Goal: Use online tool/utility: Utilize a website feature to perform a specific function

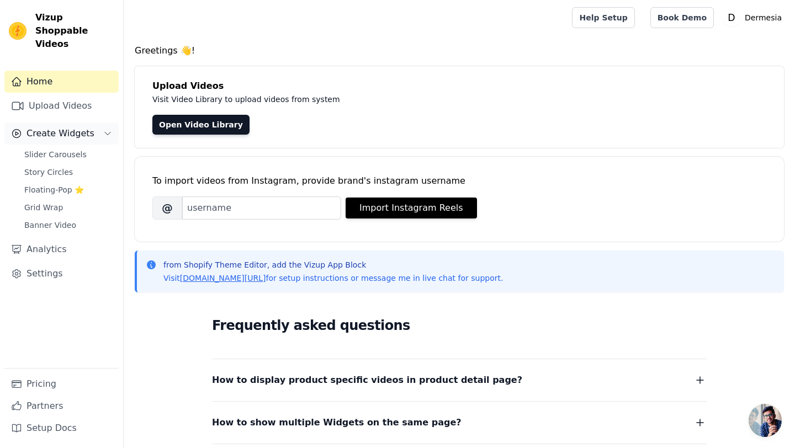
click at [51, 127] on span "Create Widgets" at bounding box center [60, 133] width 68 height 13
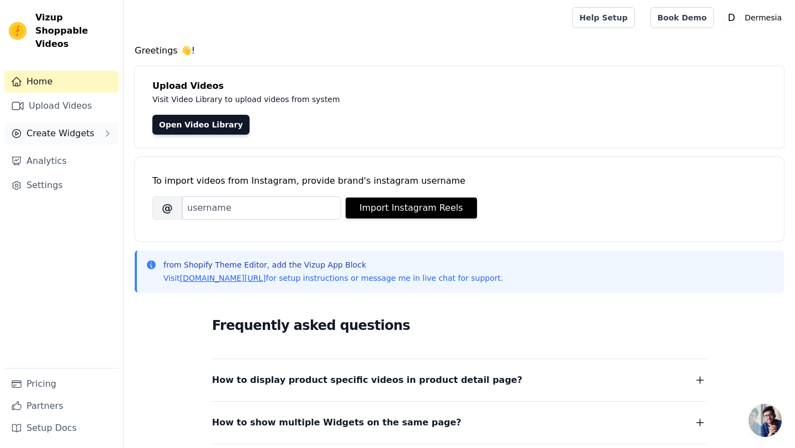
click at [51, 127] on span "Create Widgets" at bounding box center [60, 133] width 68 height 13
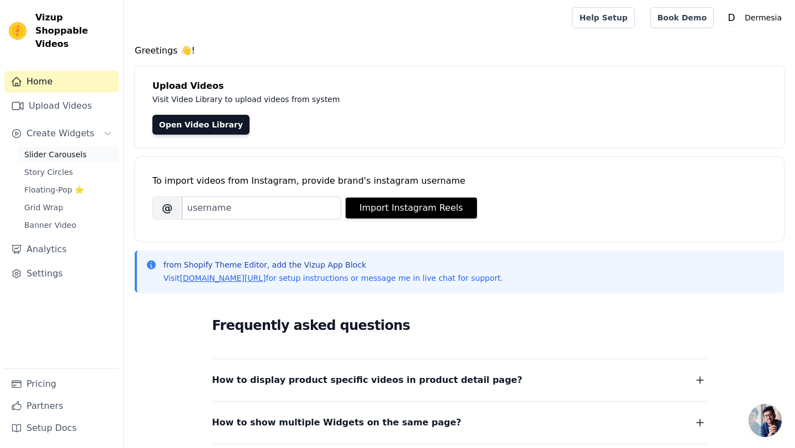
click at [47, 149] on span "Slider Carousels" at bounding box center [55, 154] width 62 height 11
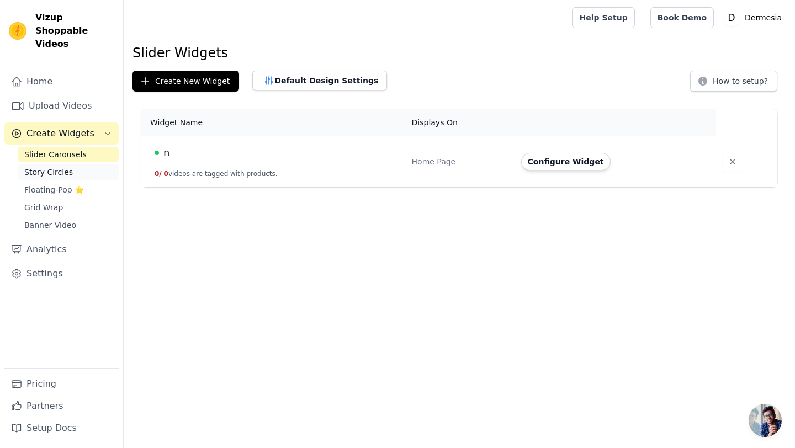
click at [52, 167] on span "Story Circles" at bounding box center [48, 172] width 49 height 11
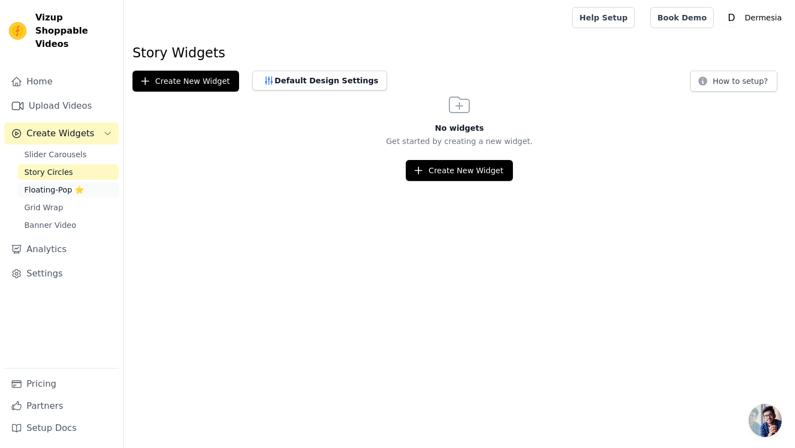
click at [61, 184] on span "Floating-Pop ⭐" at bounding box center [54, 189] width 60 height 11
